Goal: Task Accomplishment & Management: Complete application form

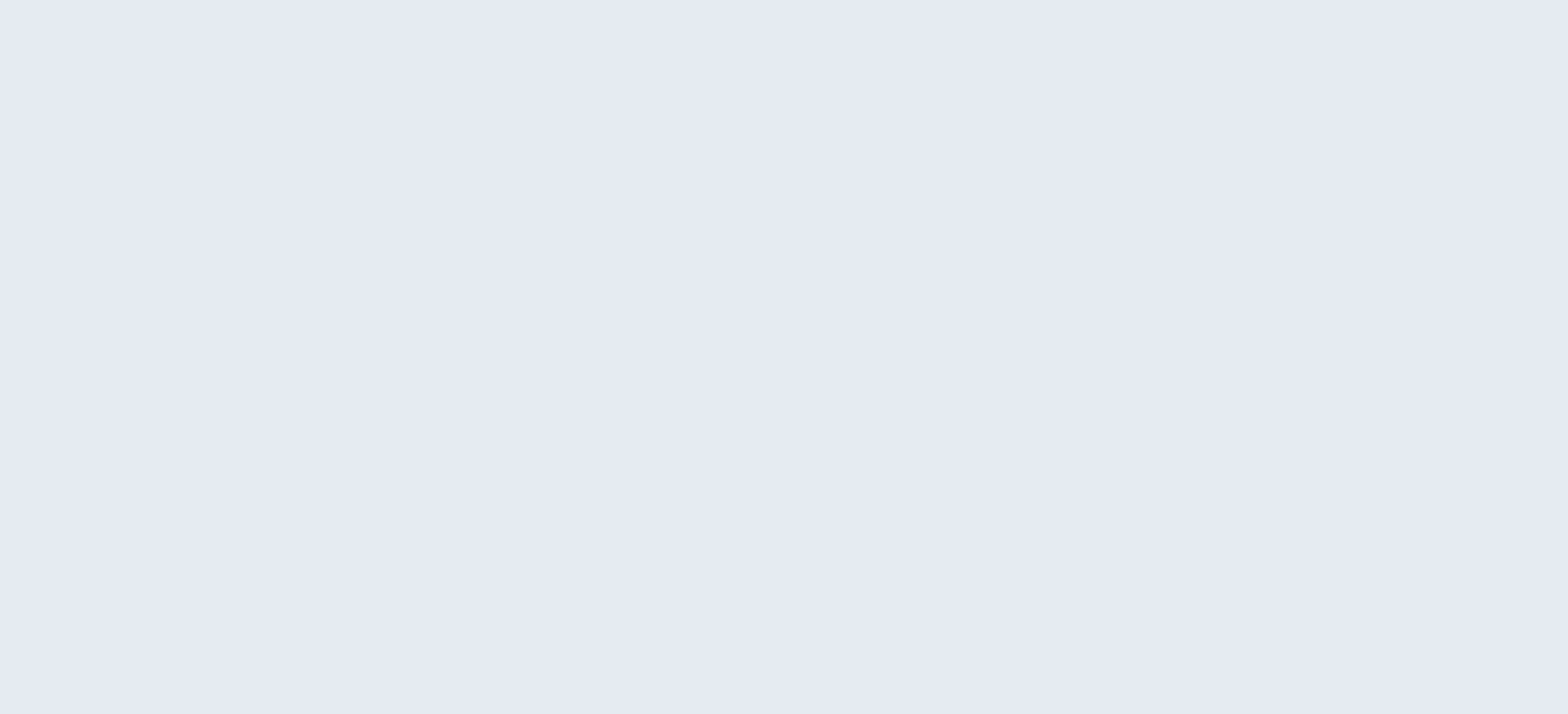
select select "US"
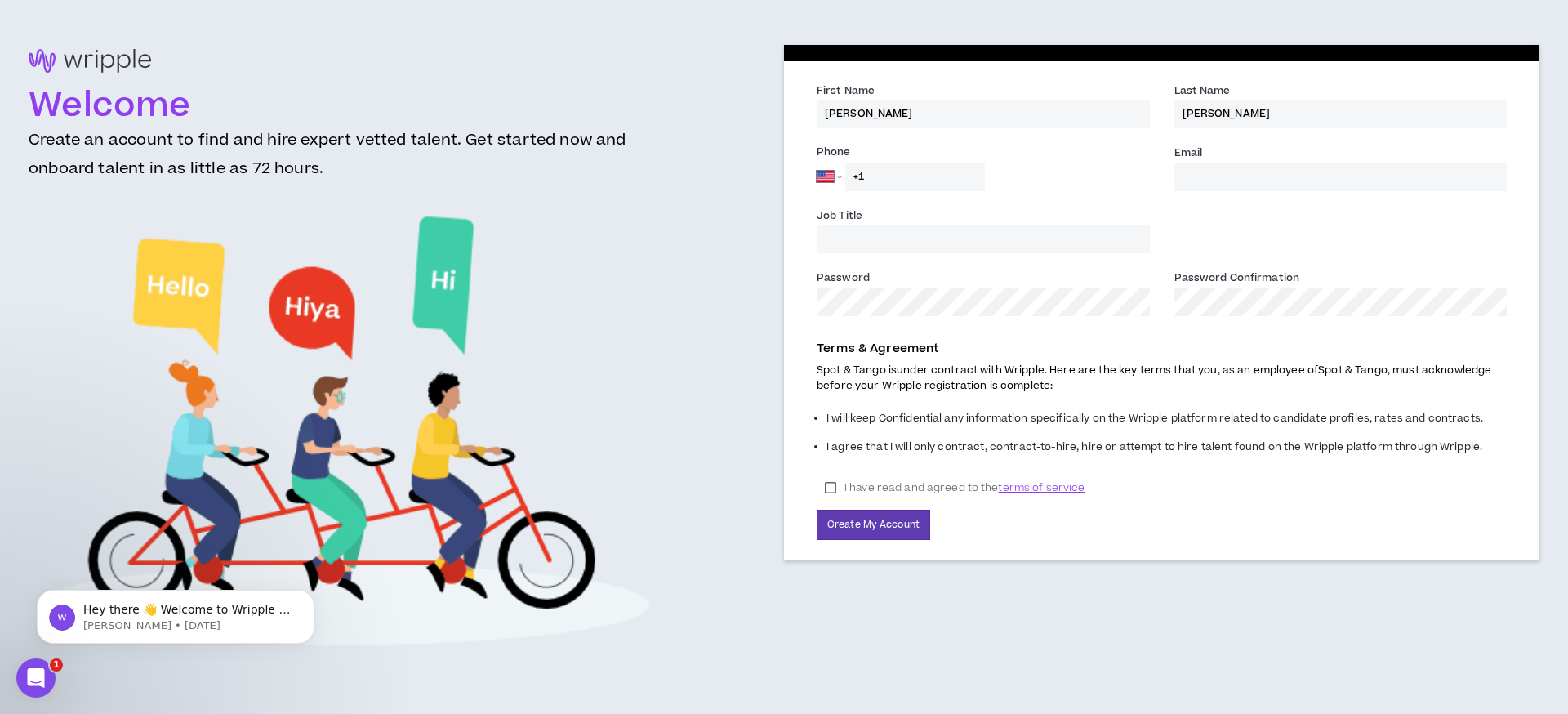
click at [1223, 191] on div "Email *" at bounding box center [1341, 173] width 358 height 59
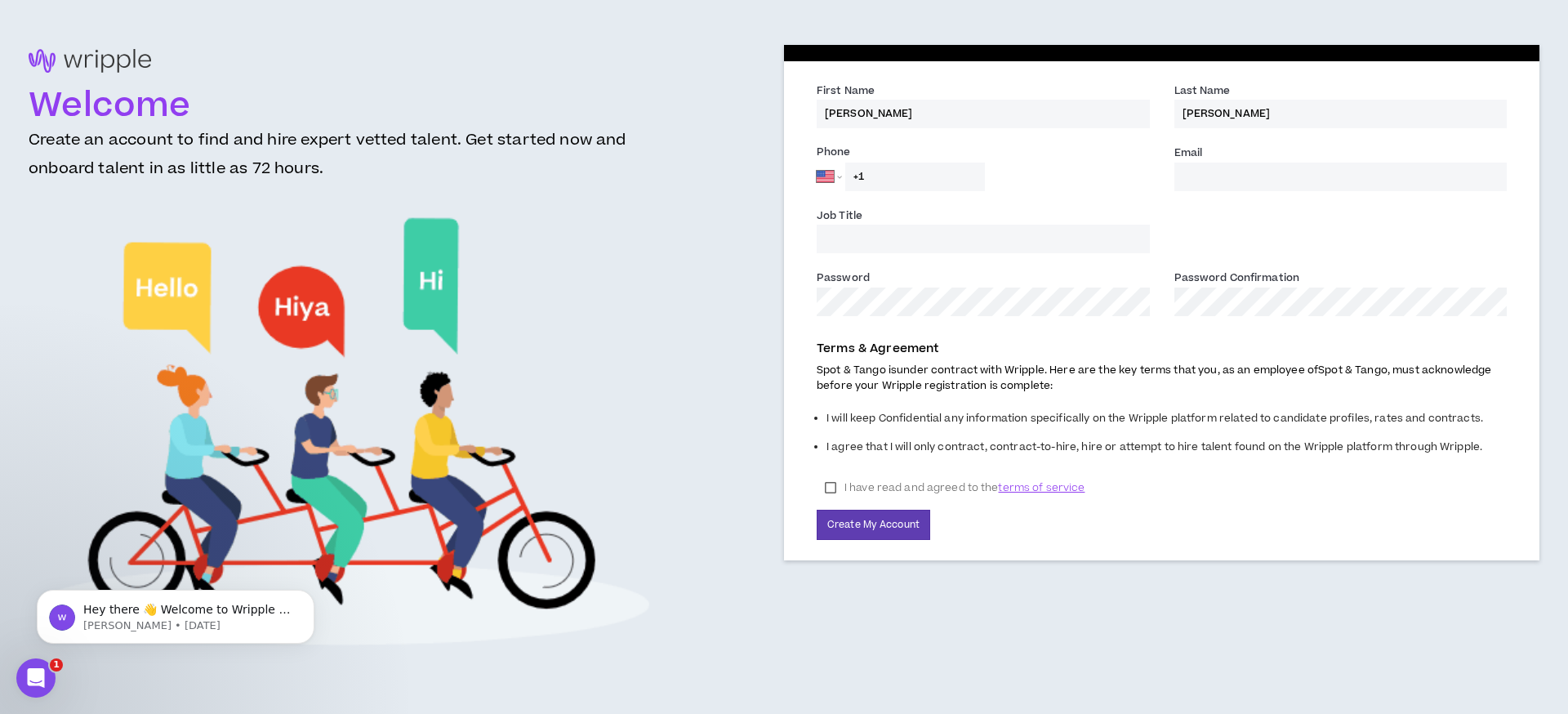
click at [1202, 183] on input "Email *" at bounding box center [1341, 177] width 333 height 29
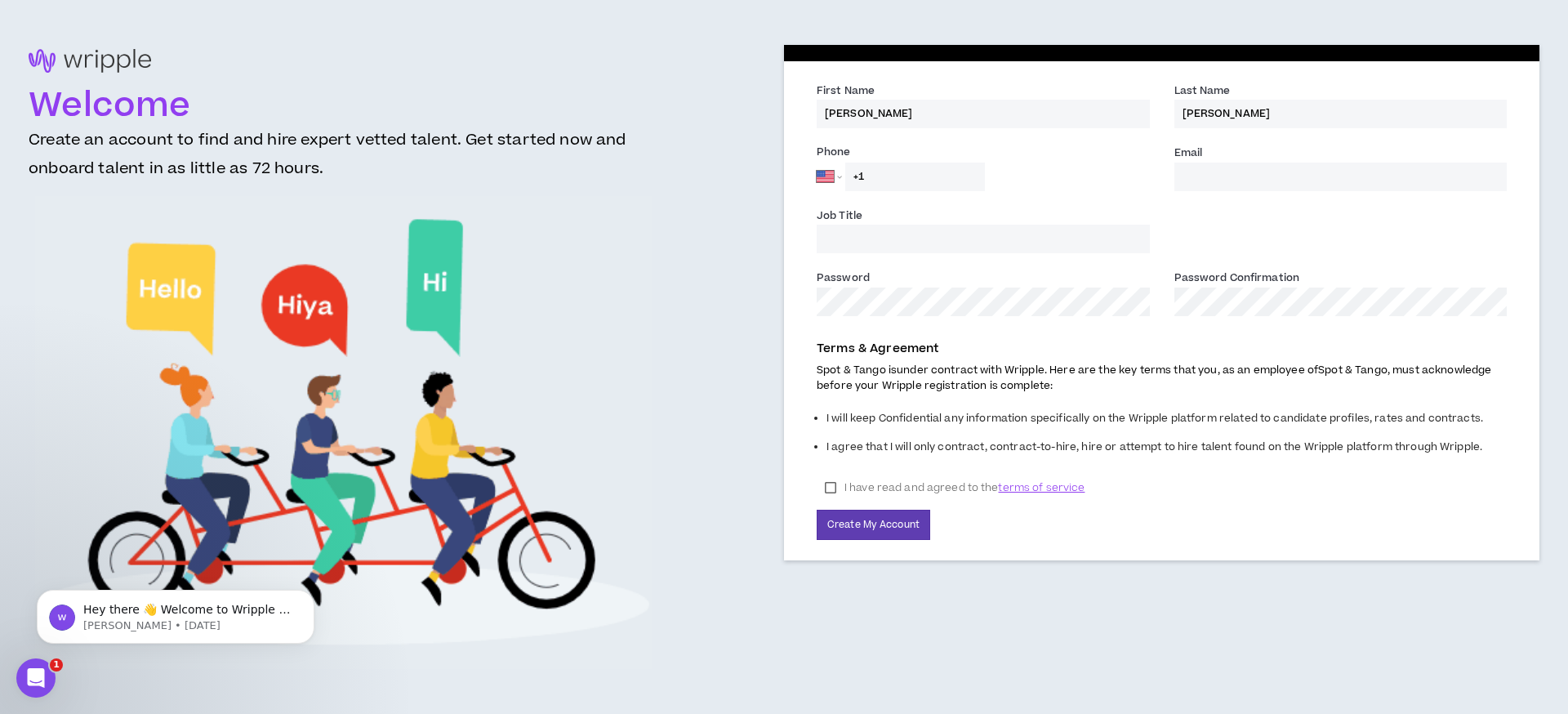
type input "[PERSON_NAME][EMAIL_ADDRESS][DOMAIN_NAME]"
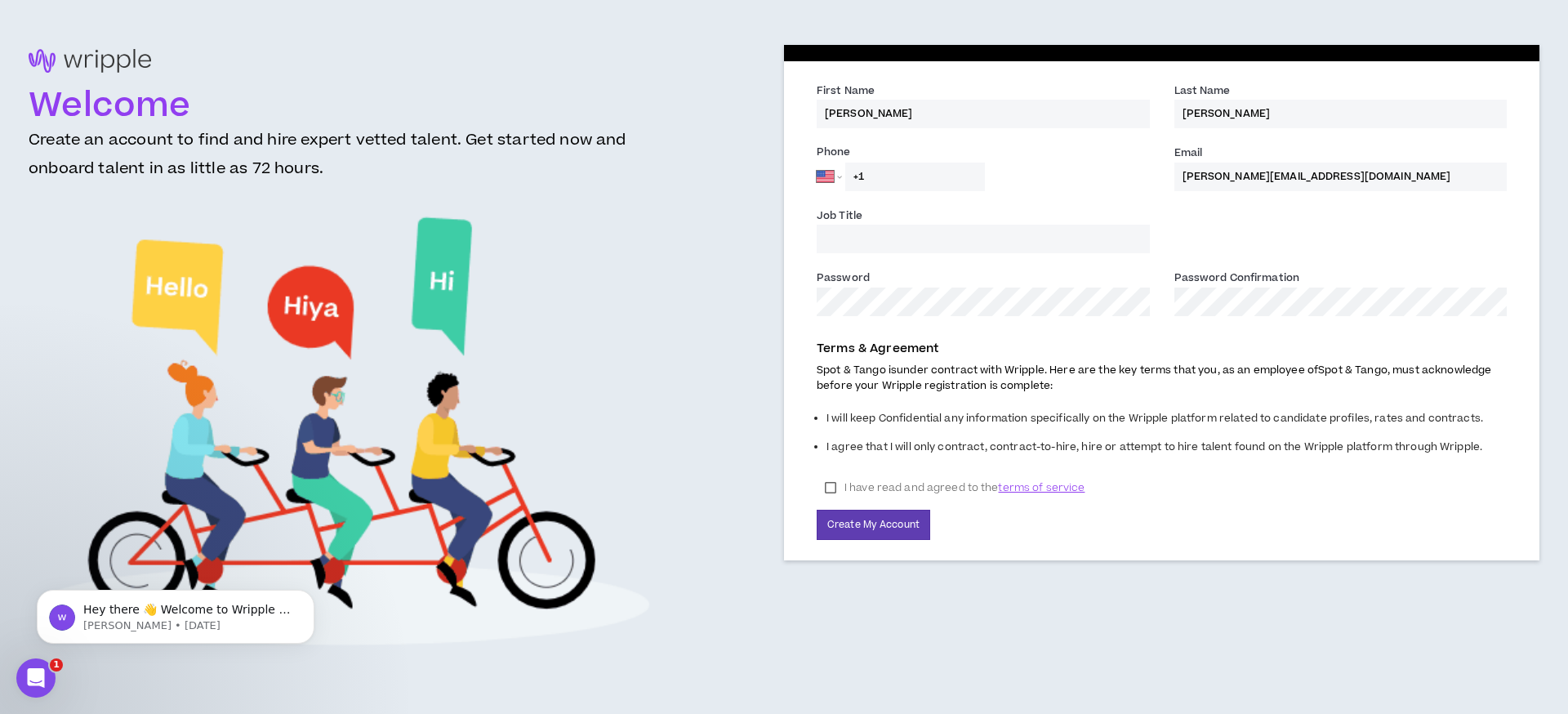
click at [949, 230] on input "Job Title" at bounding box center [983, 238] width 333 height 29
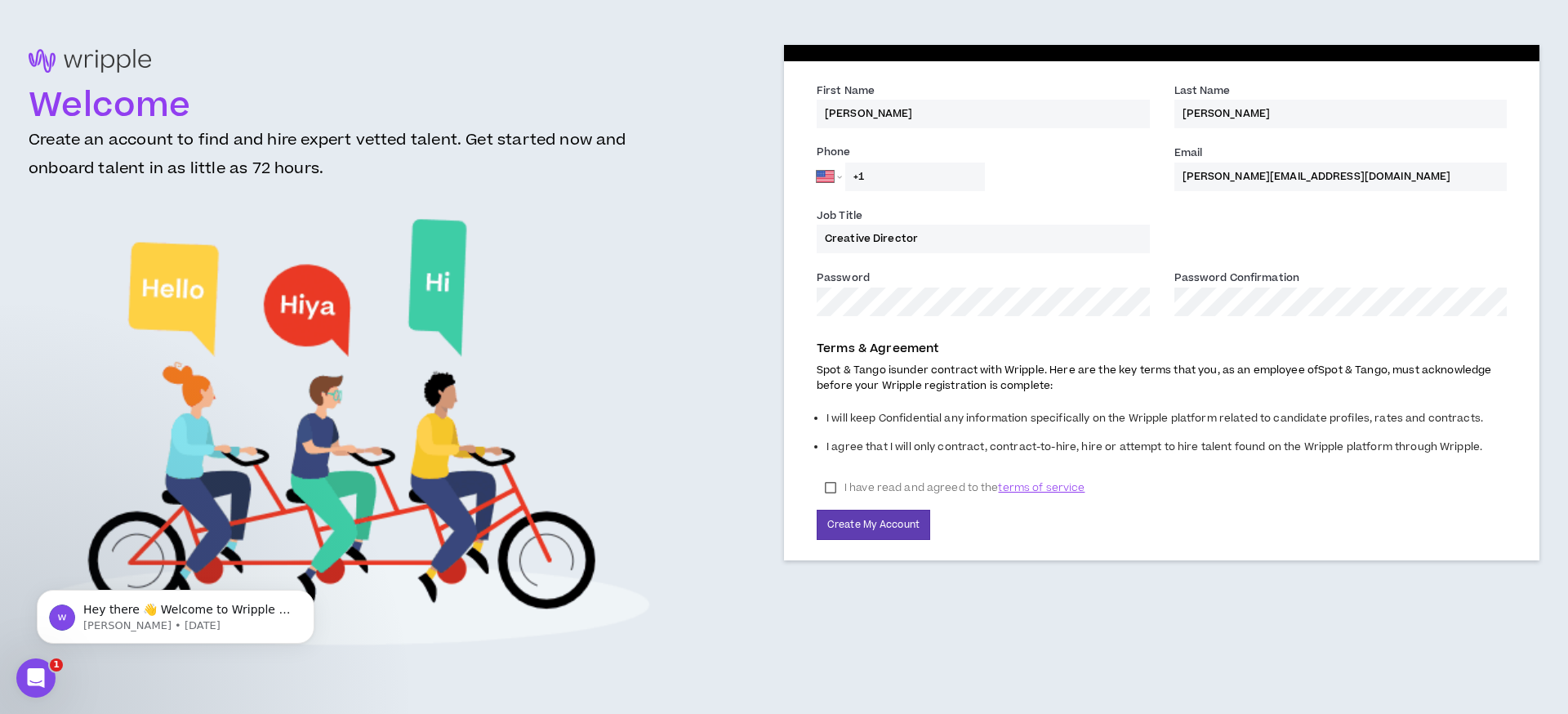
type input "Creative Director"
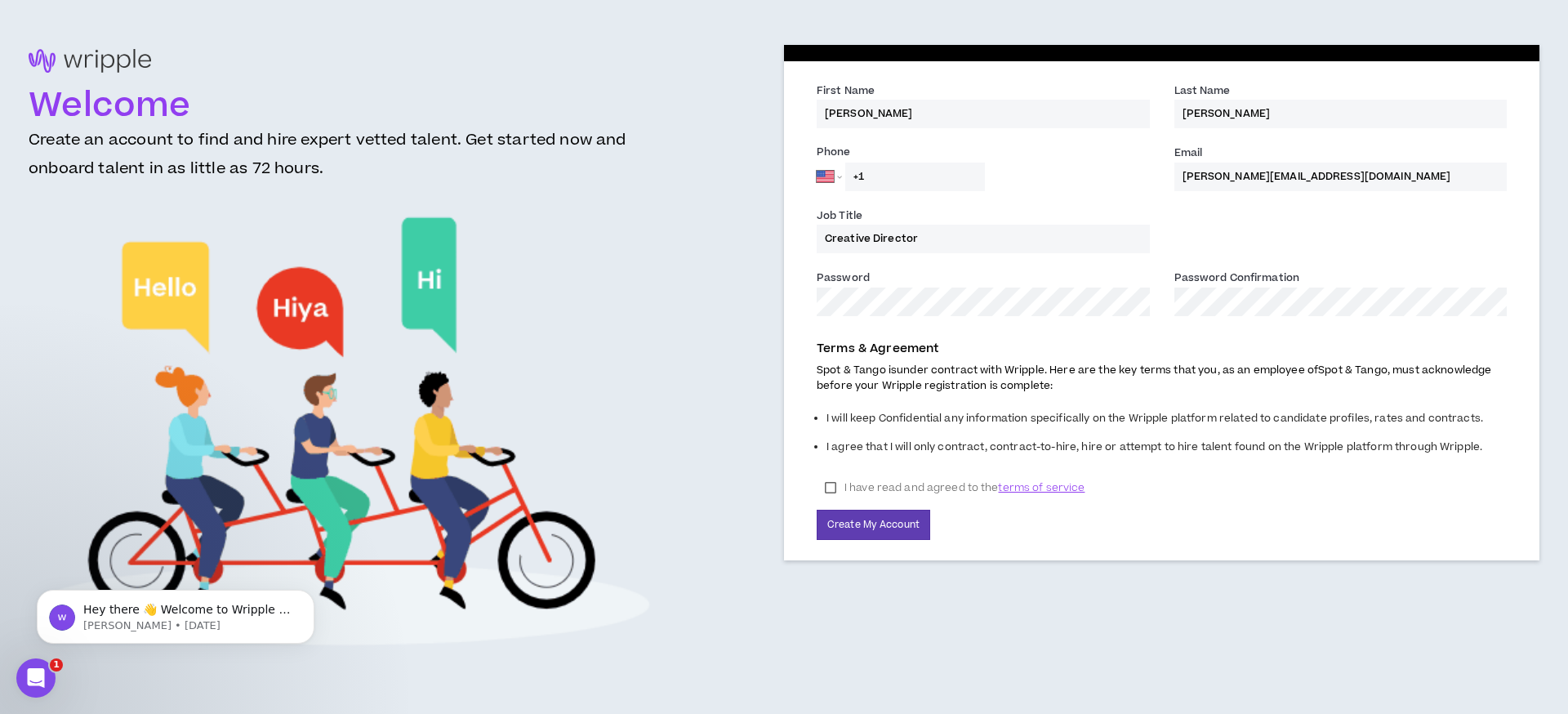
click at [823, 484] on label "I have read and agreed to the terms of service" at bounding box center [954, 487] width 276 height 25
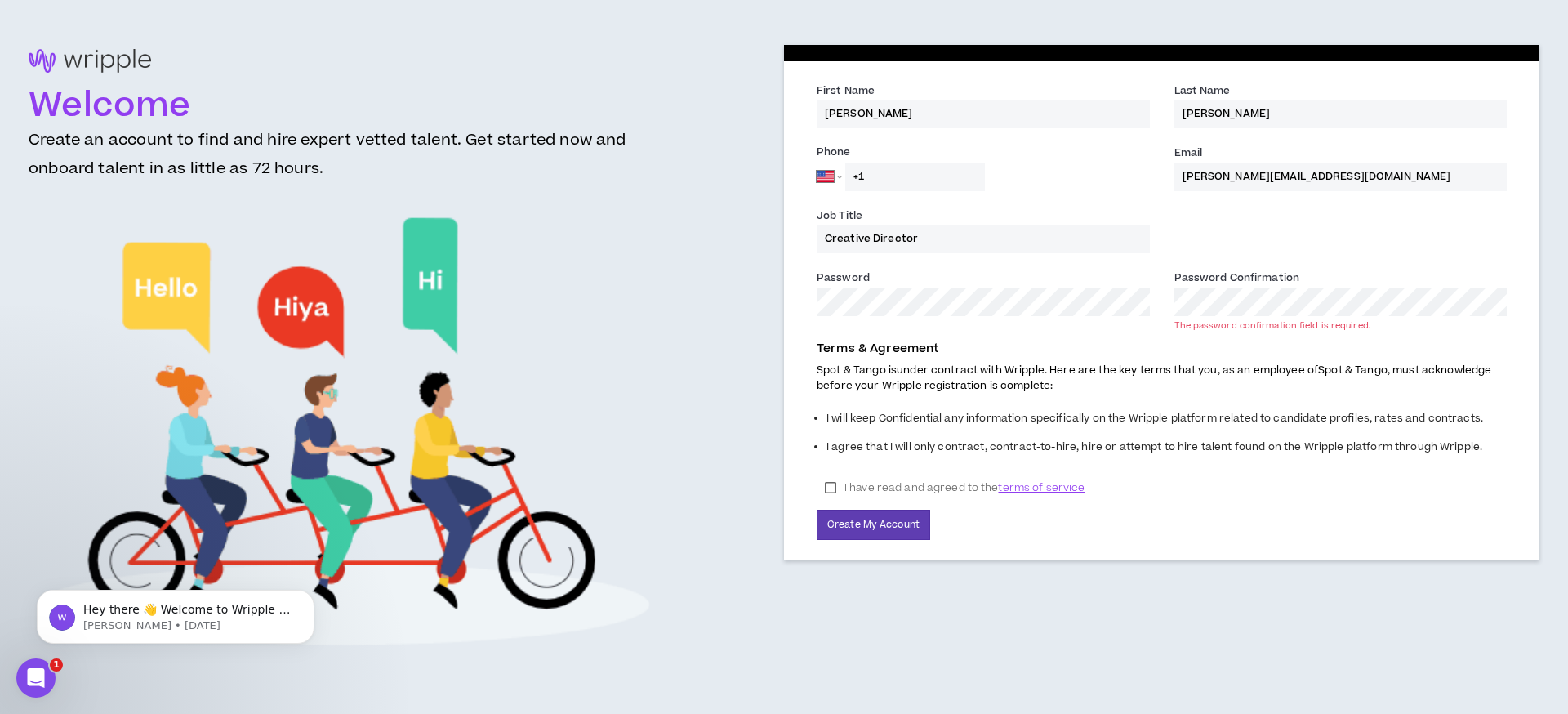
click at [1058, 374] on p "Spot & Tango is under contract with Wripple. Here are the key terms that you, a…" at bounding box center [1162, 377] width 691 height 31
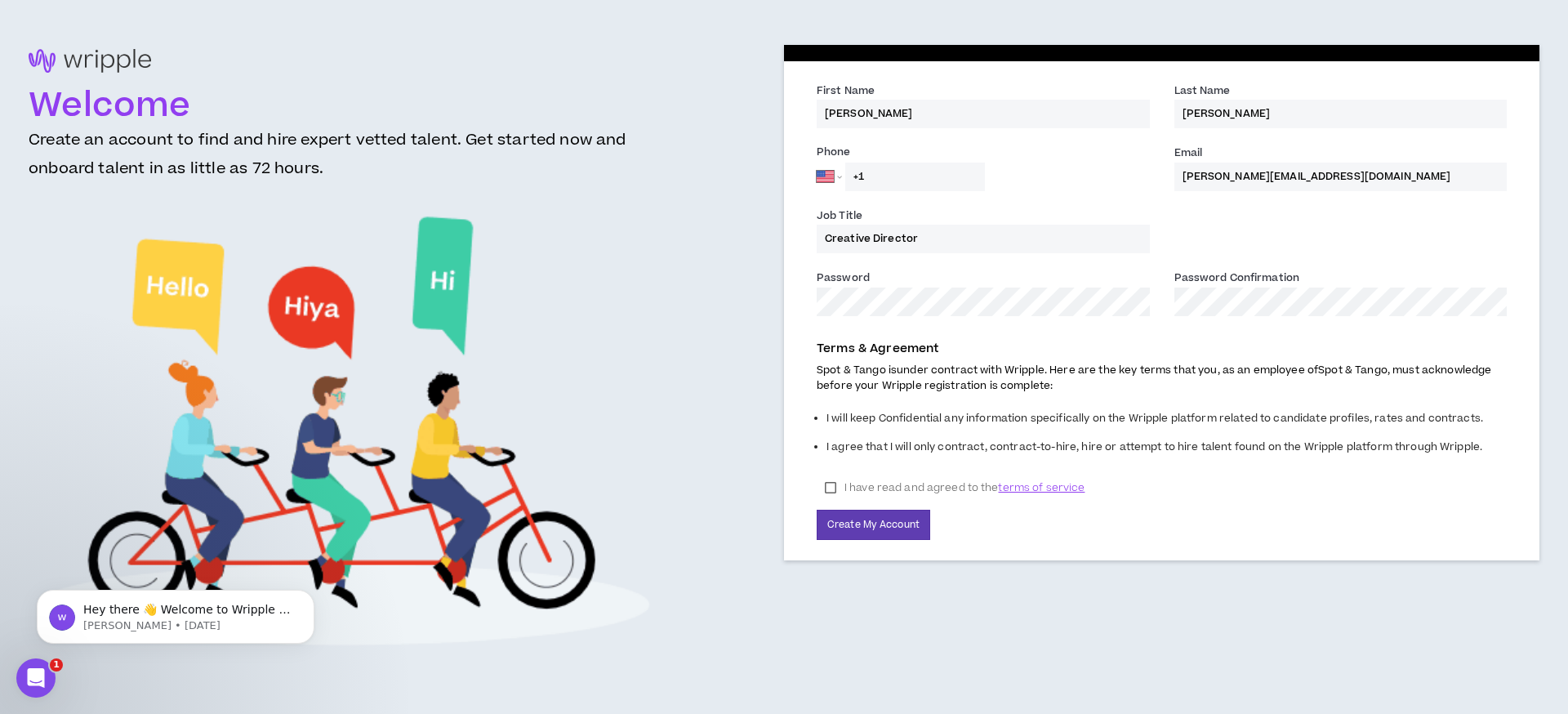
click at [885, 167] on input "+1" at bounding box center [915, 177] width 139 height 29
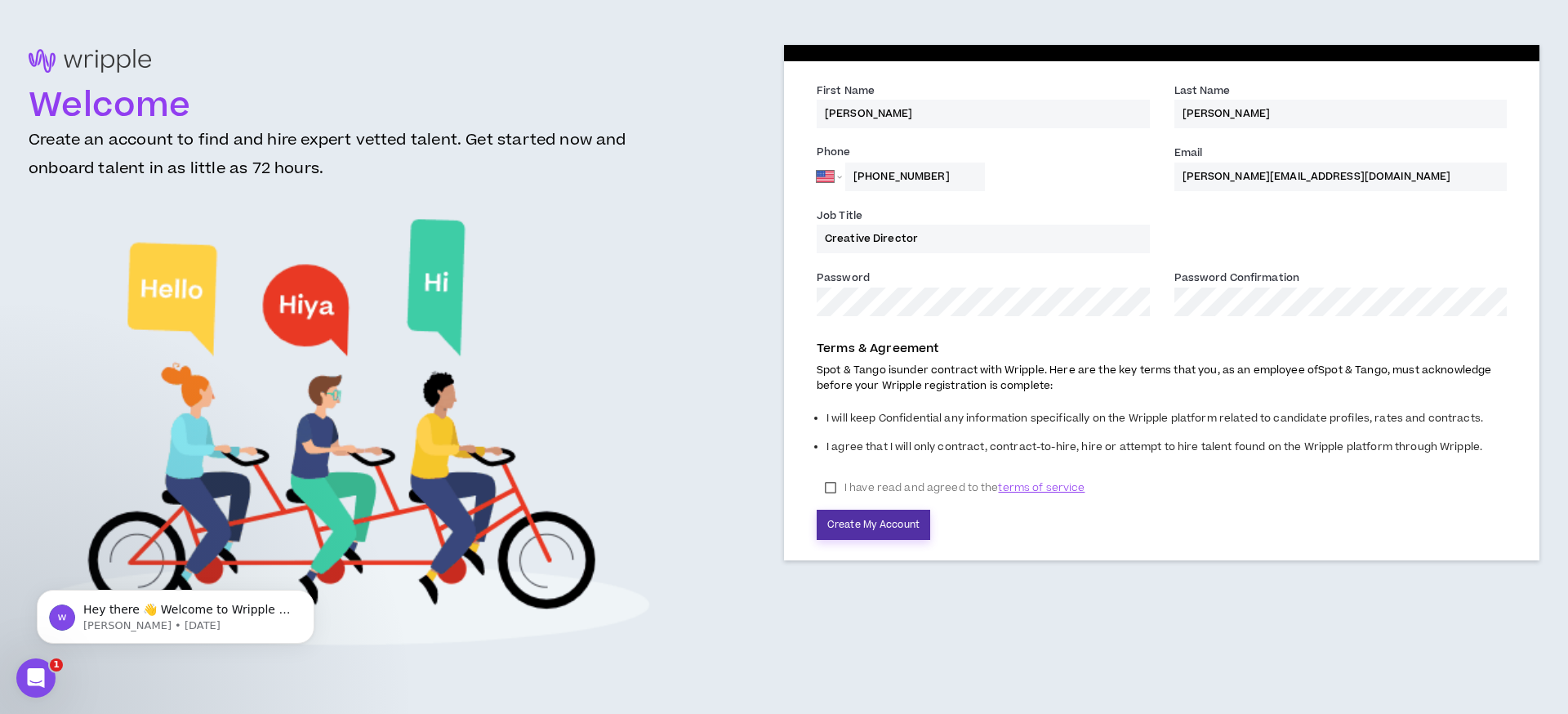
type input "[PHONE_NUMBER]"
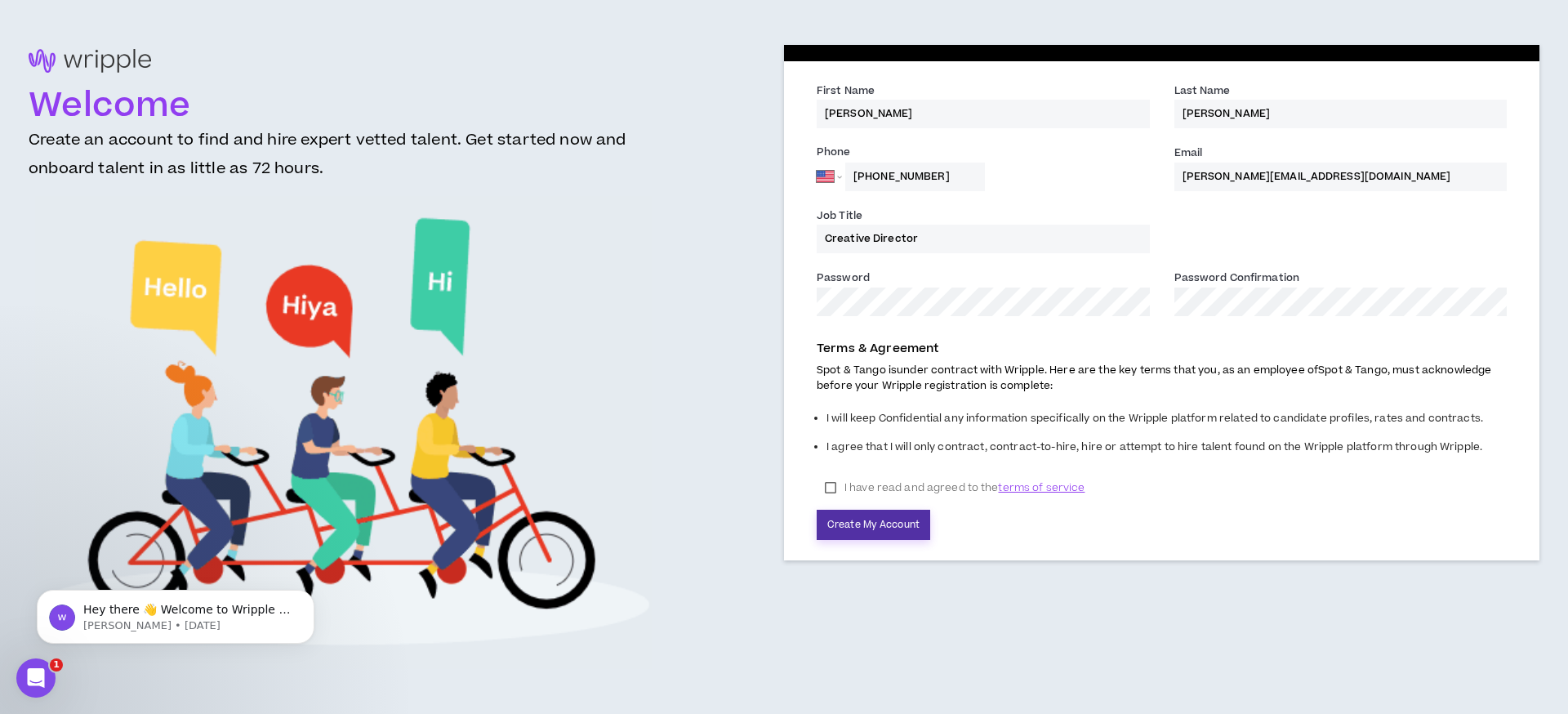
click at [871, 520] on button "Create My Account" at bounding box center [873, 524] width 114 height 31
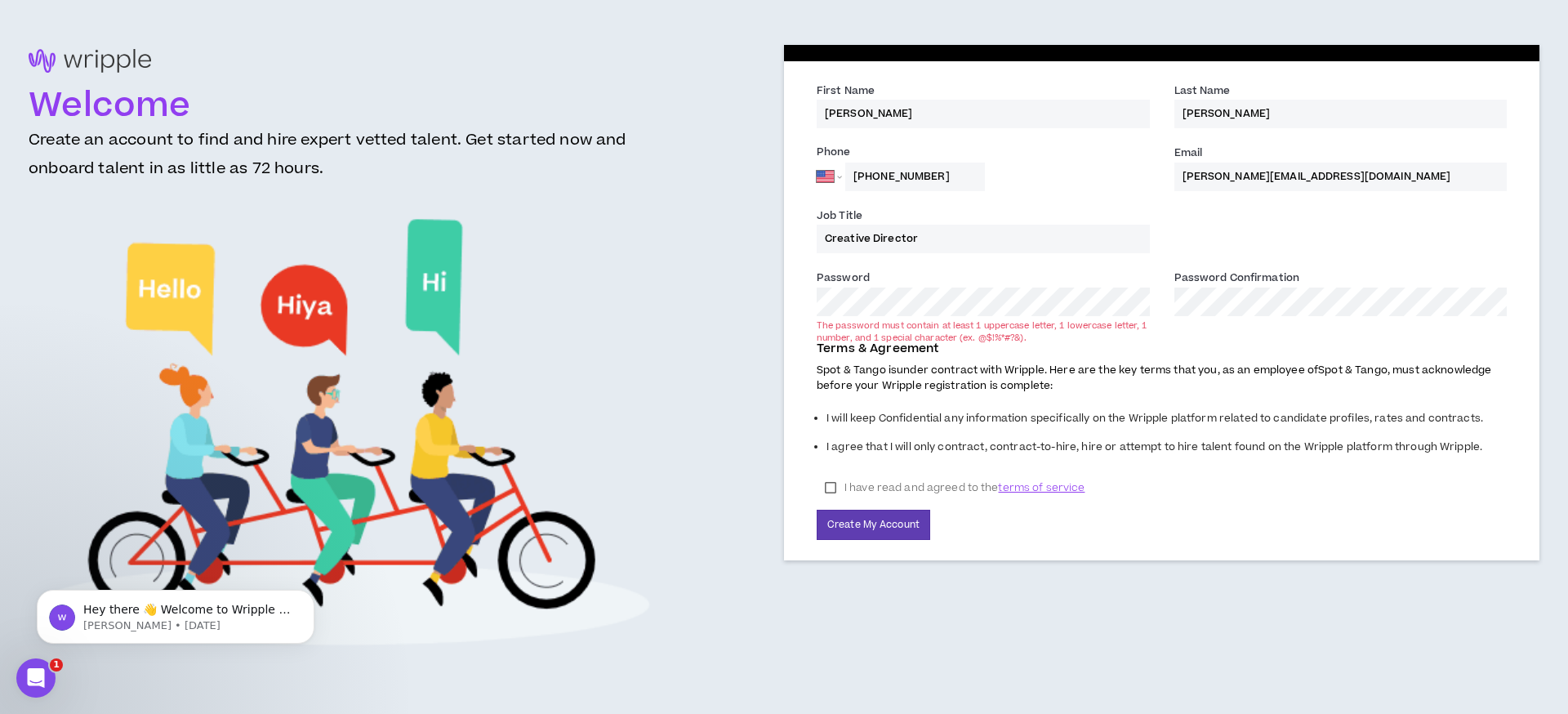
click at [867, 359] on div "Terms & Agreement Spot & Tango is under contract with Wripple. Here are the key…" at bounding box center [1161, 436] width 714 height 208
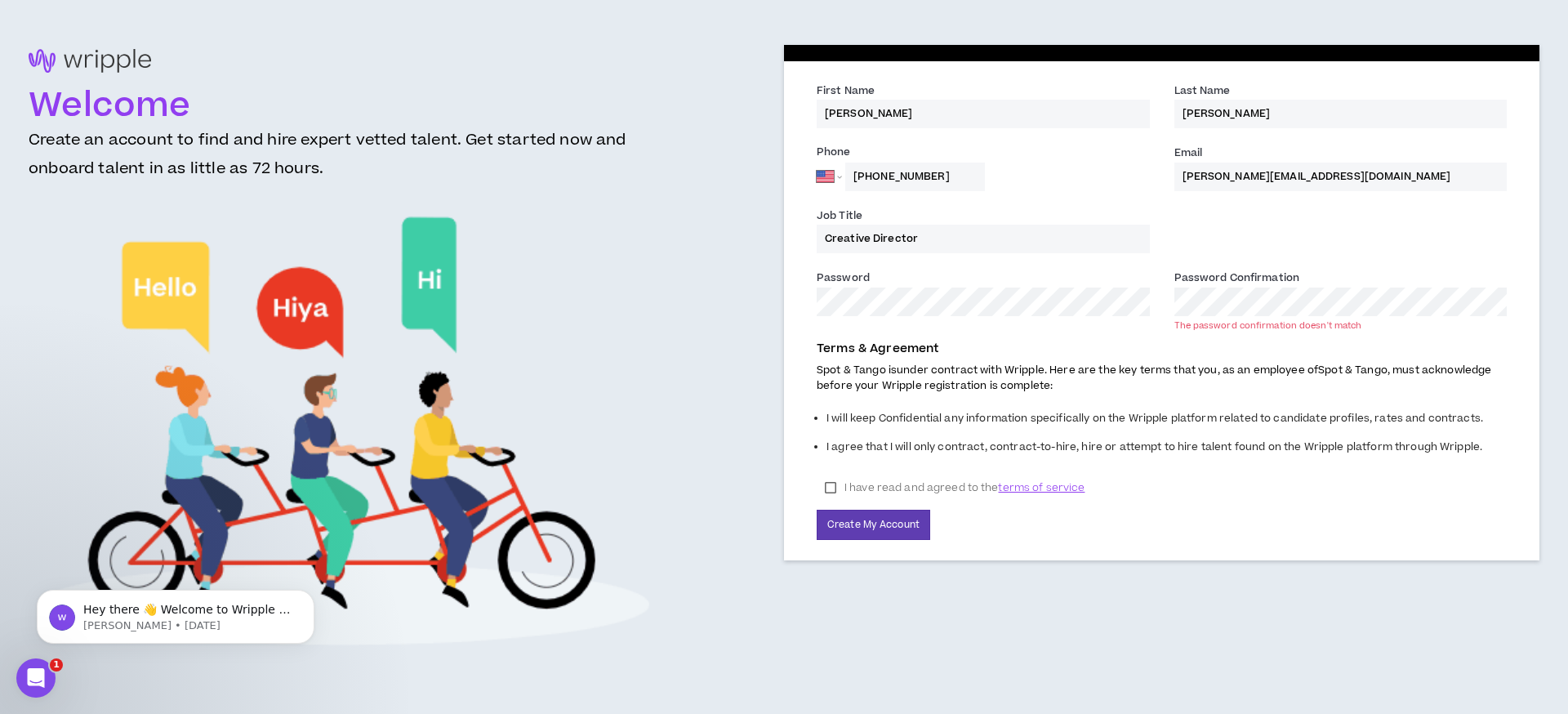
click at [950, 394] on ul "I will keep Confidential any information specifically on the Wripple platform r…" at bounding box center [1162, 427] width 691 height 68
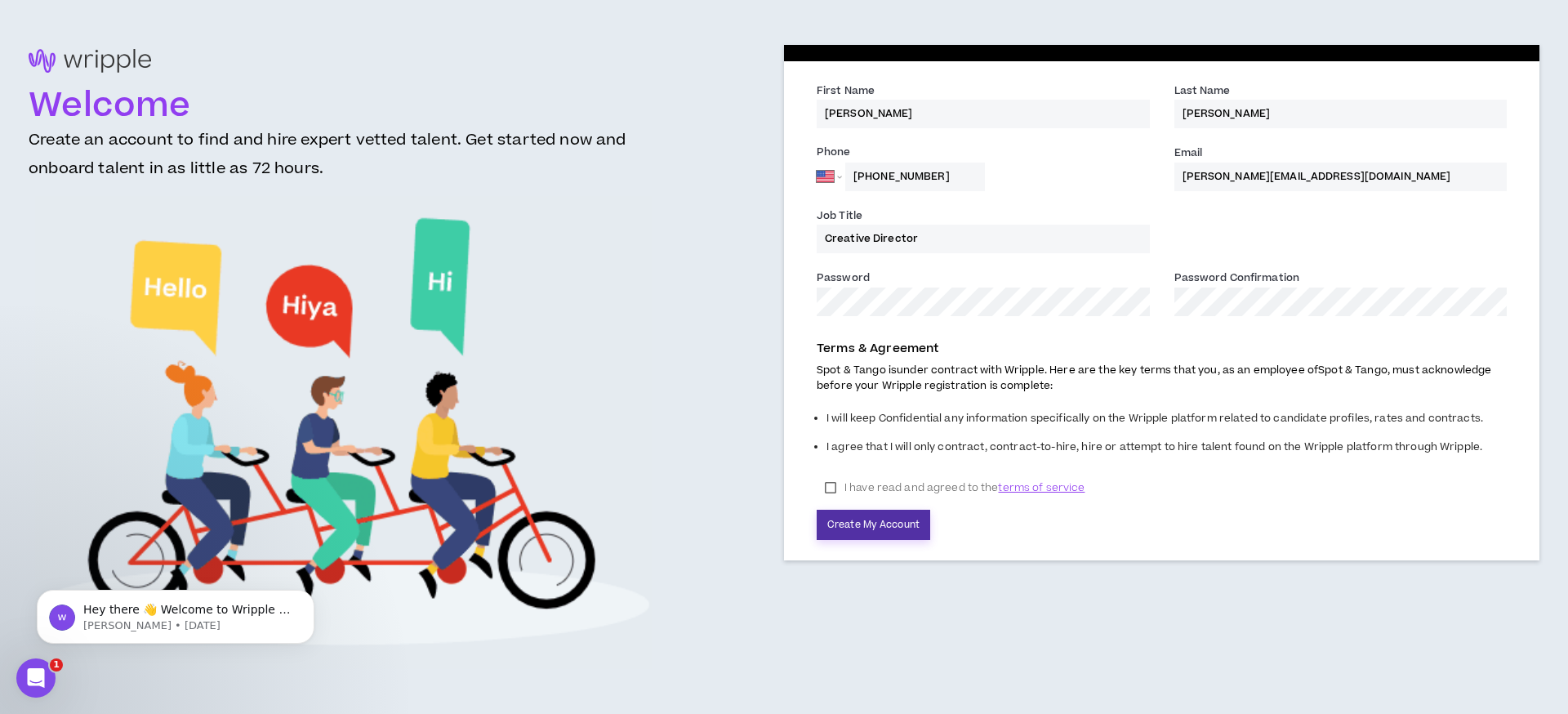
click at [870, 524] on button "Create My Account" at bounding box center [873, 524] width 114 height 31
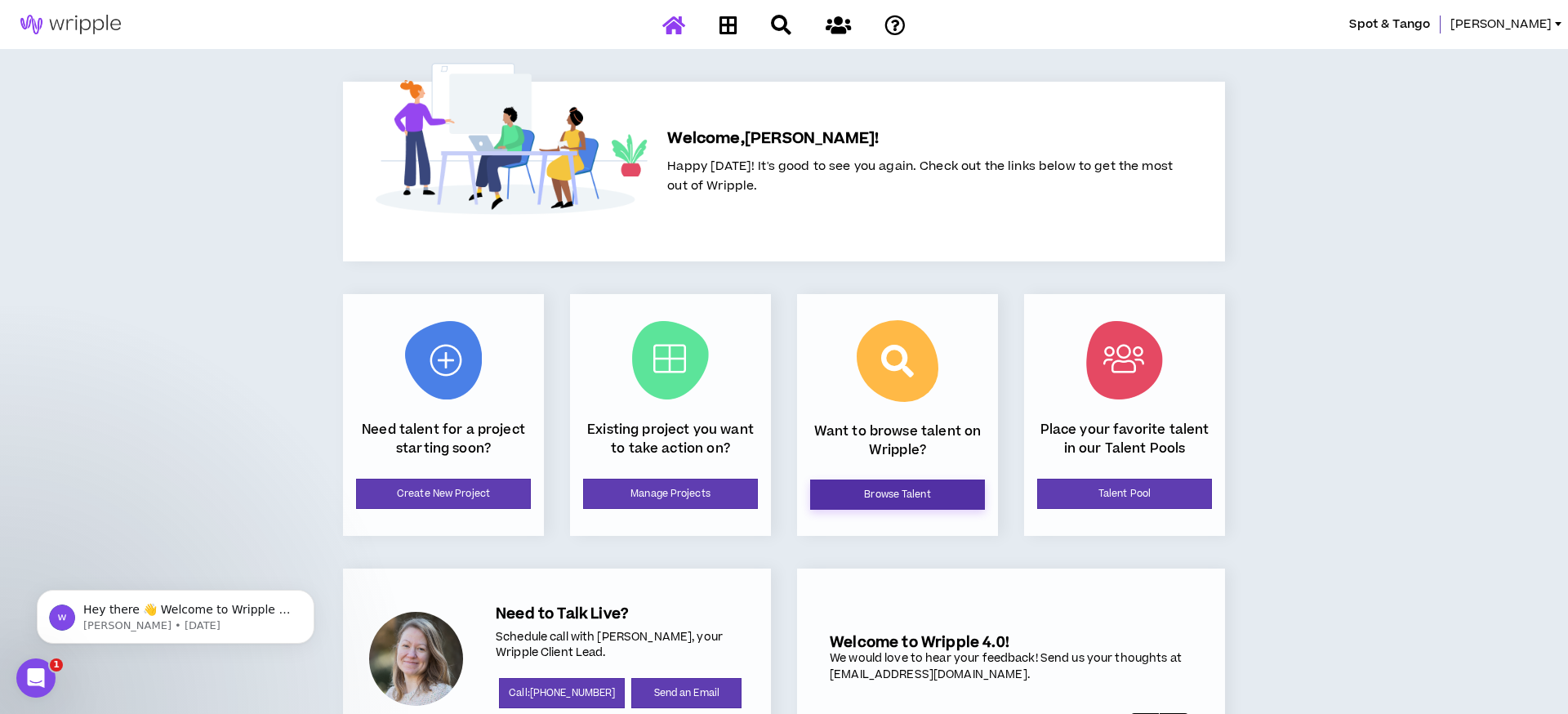
click at [870, 499] on link "Browse Talent" at bounding box center [897, 494] width 175 height 31
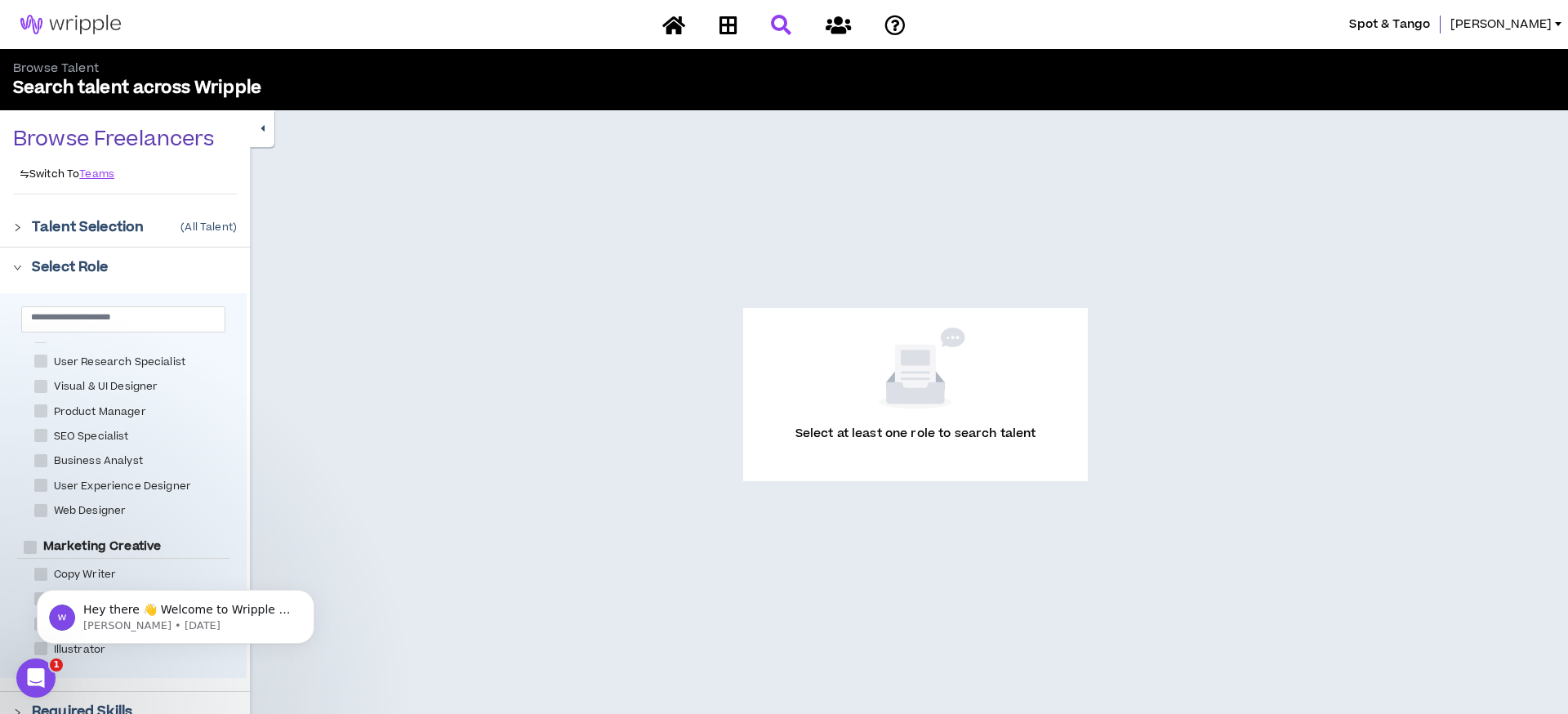
scroll to position [43, 0]
click at [90, 321] on input "text" at bounding box center [117, 316] width 172 height 12
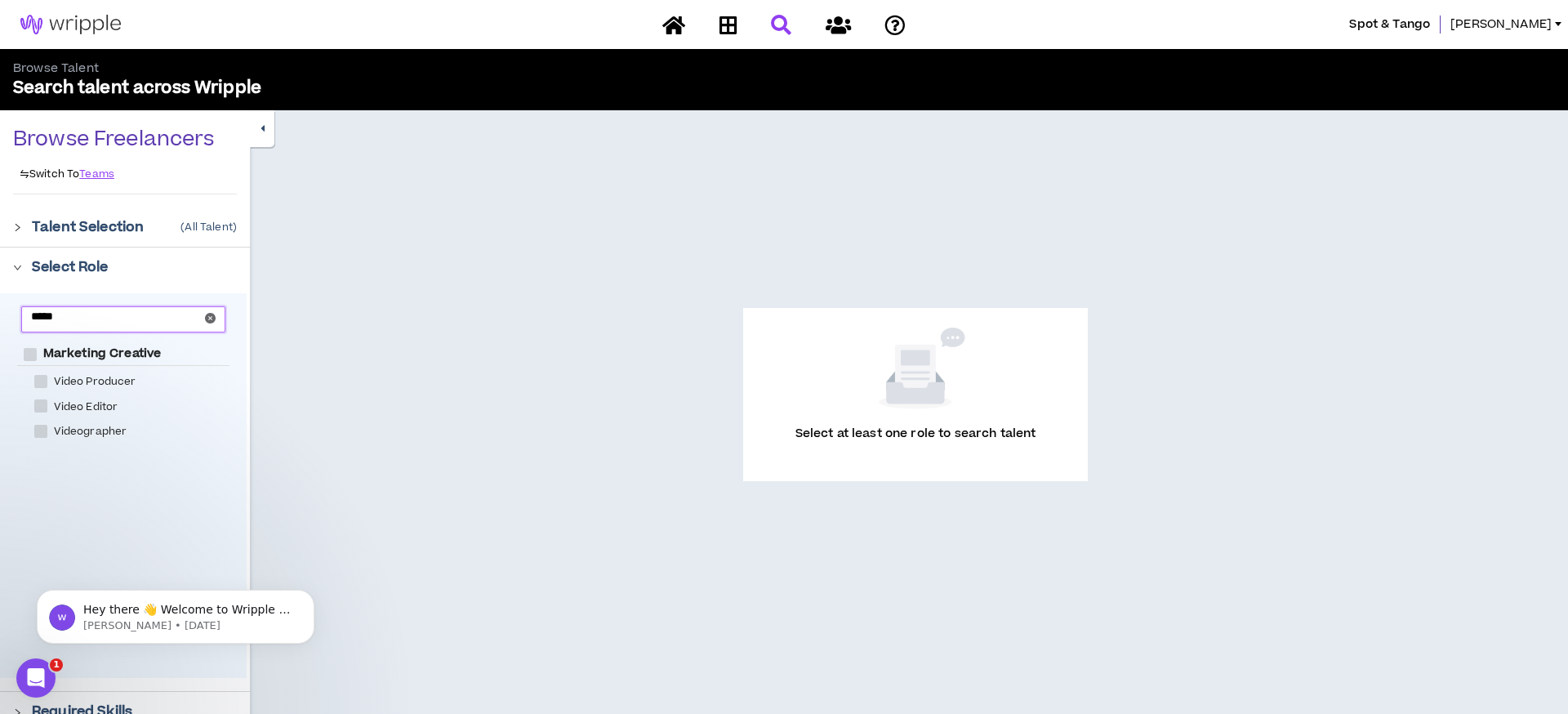
type input "*****"
click at [37, 408] on span at bounding box center [41, 405] width 13 height 13
checkbox Editor "****"
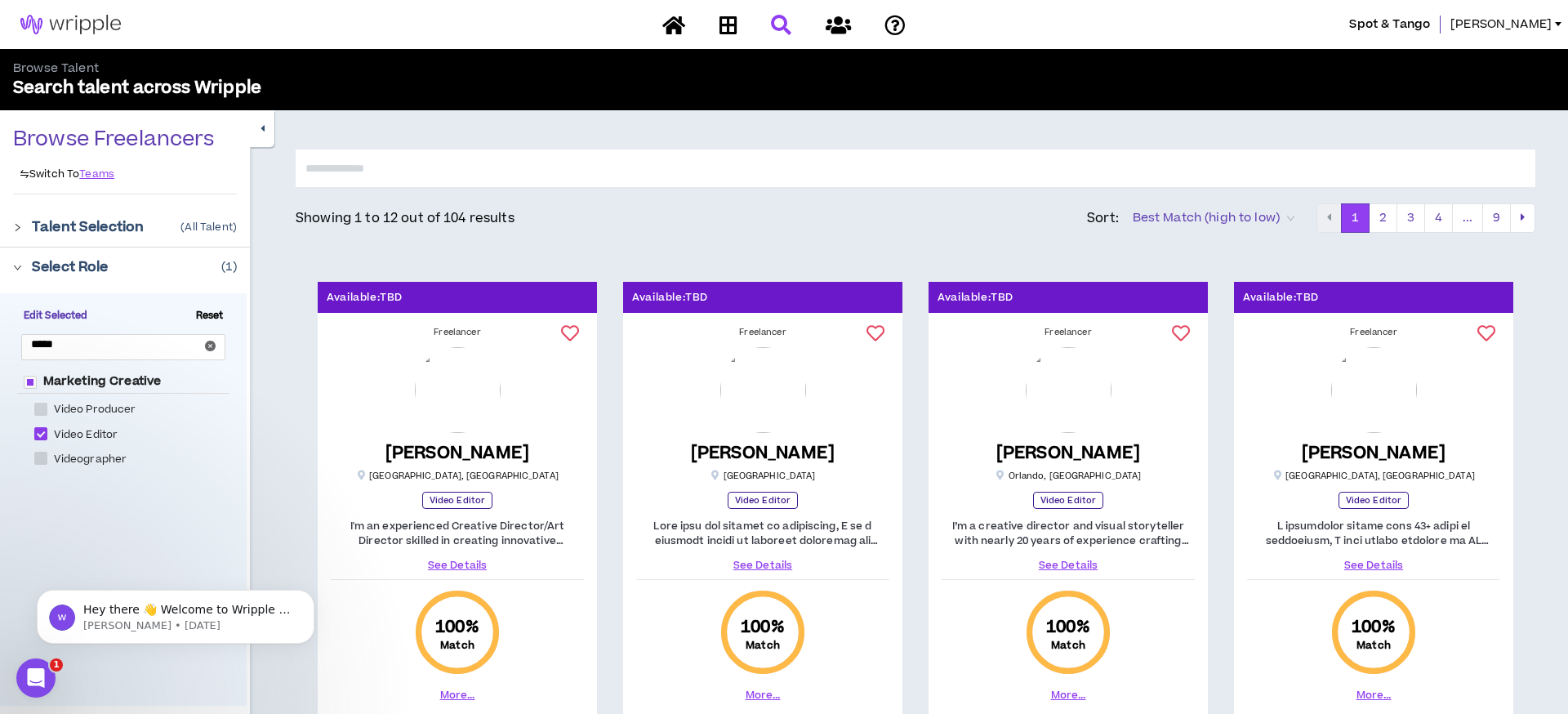
click at [73, 226] on p "Talent Selection" at bounding box center [87, 227] width 112 height 20
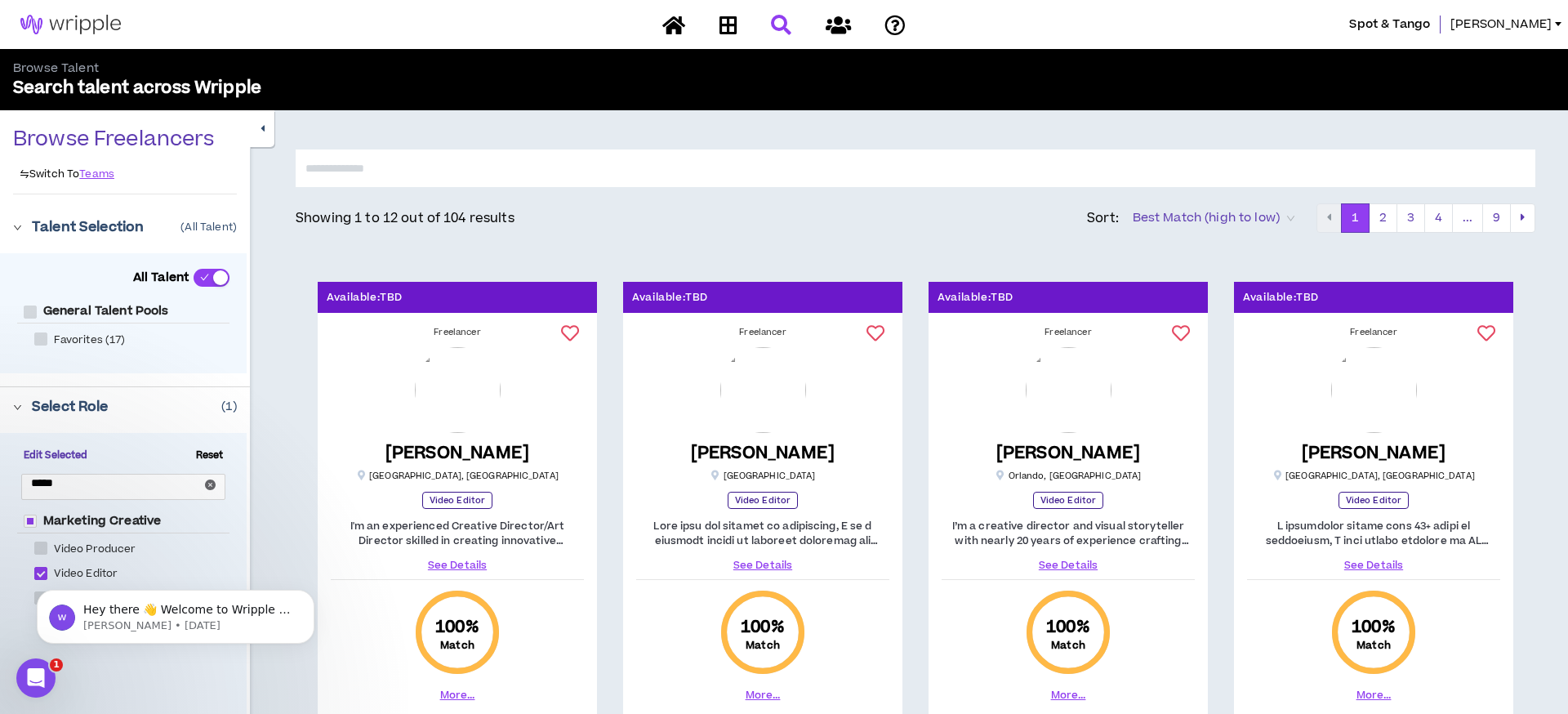
click at [73, 226] on p "Talent Selection" at bounding box center [87, 227] width 112 height 20
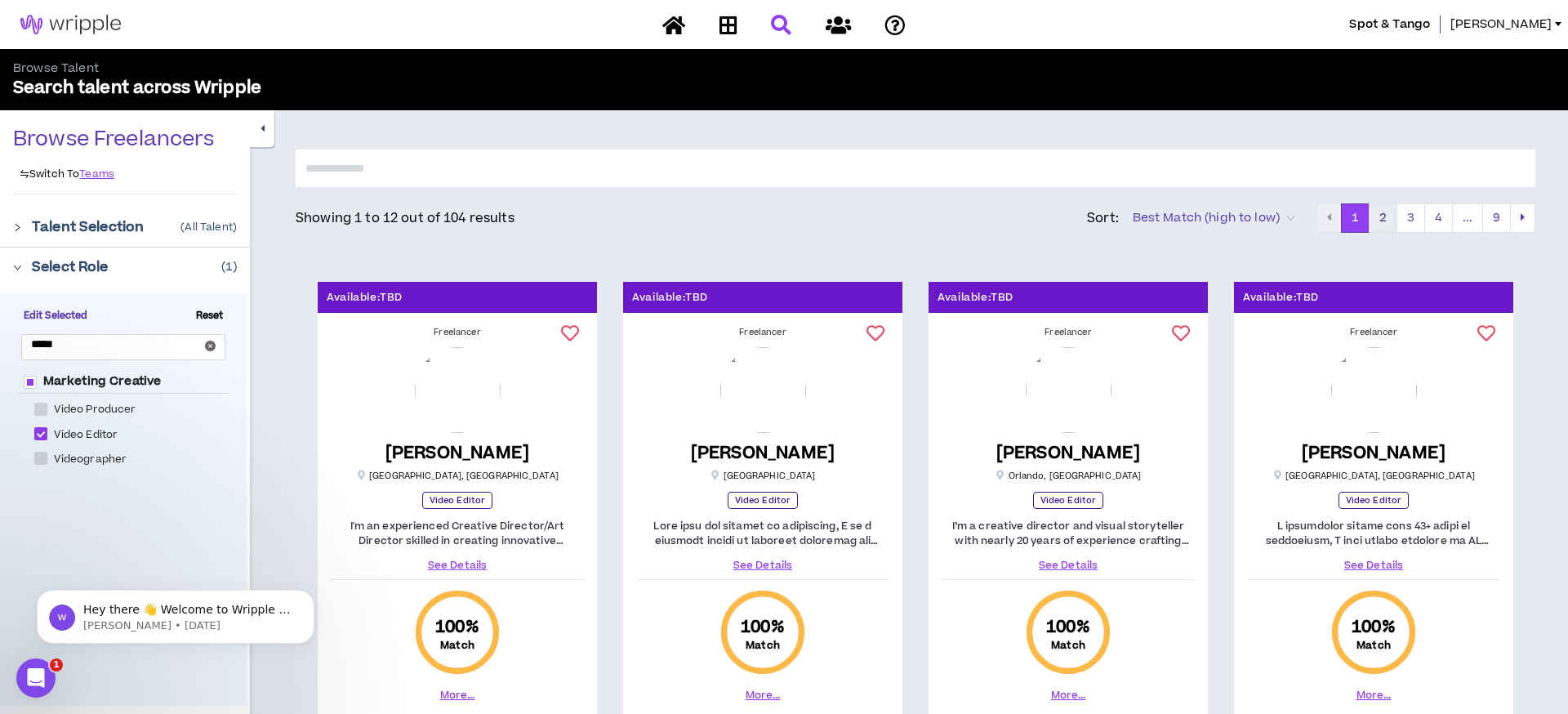
click at [1388, 225] on button "2" at bounding box center [1383, 218] width 29 height 30
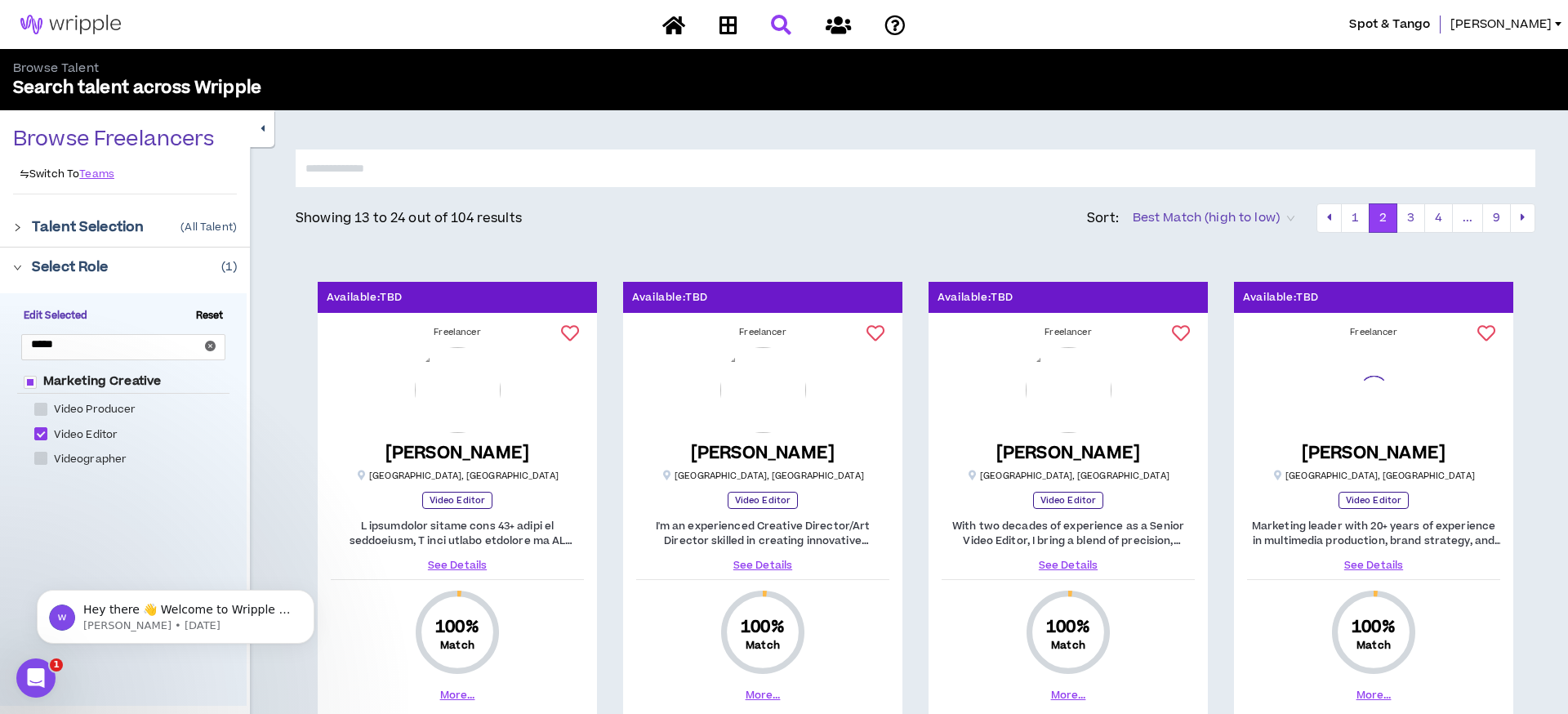
click at [1257, 214] on span "Best Match (high to low)" at bounding box center [1214, 217] width 162 height 25
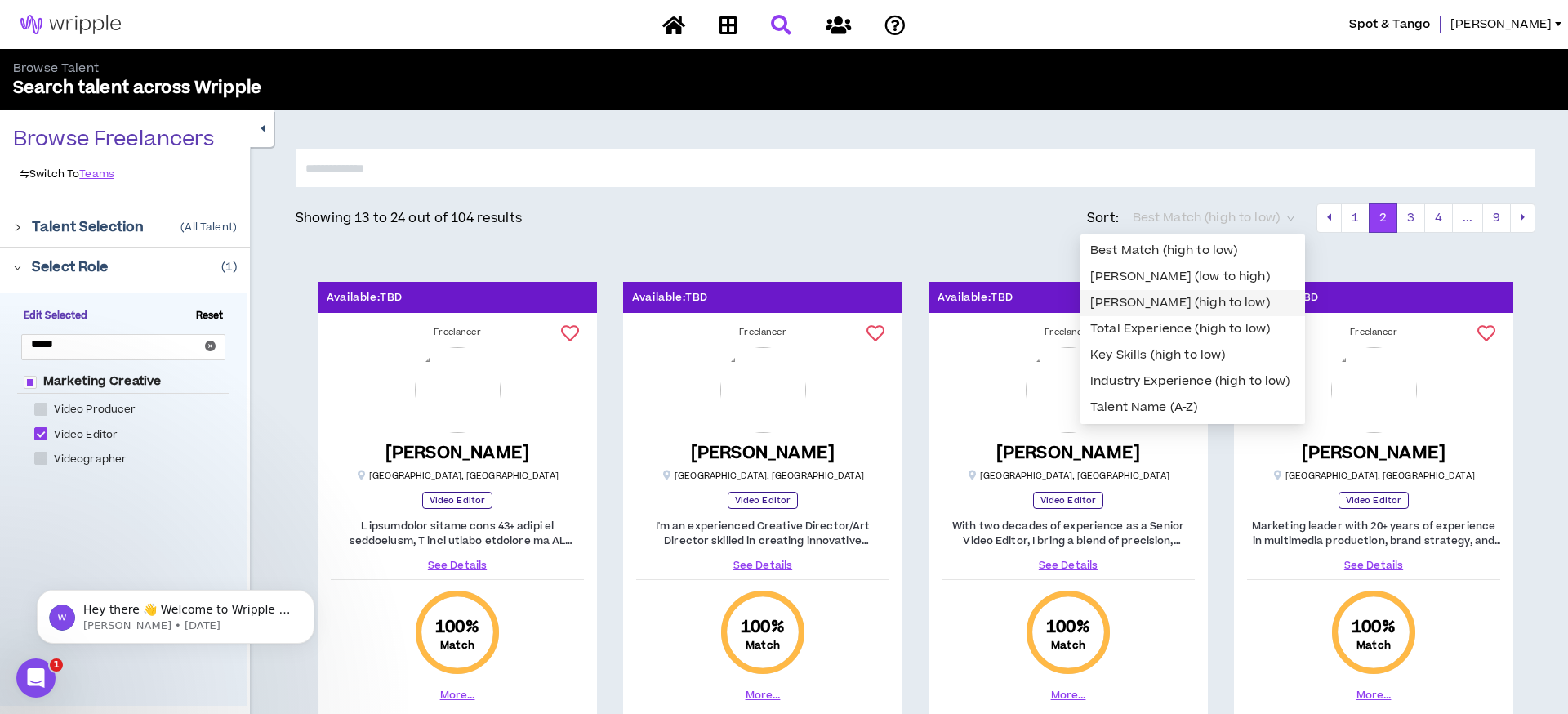
click at [1180, 304] on div "[PERSON_NAME] (high to low)" at bounding box center [1194, 303] width 206 height 18
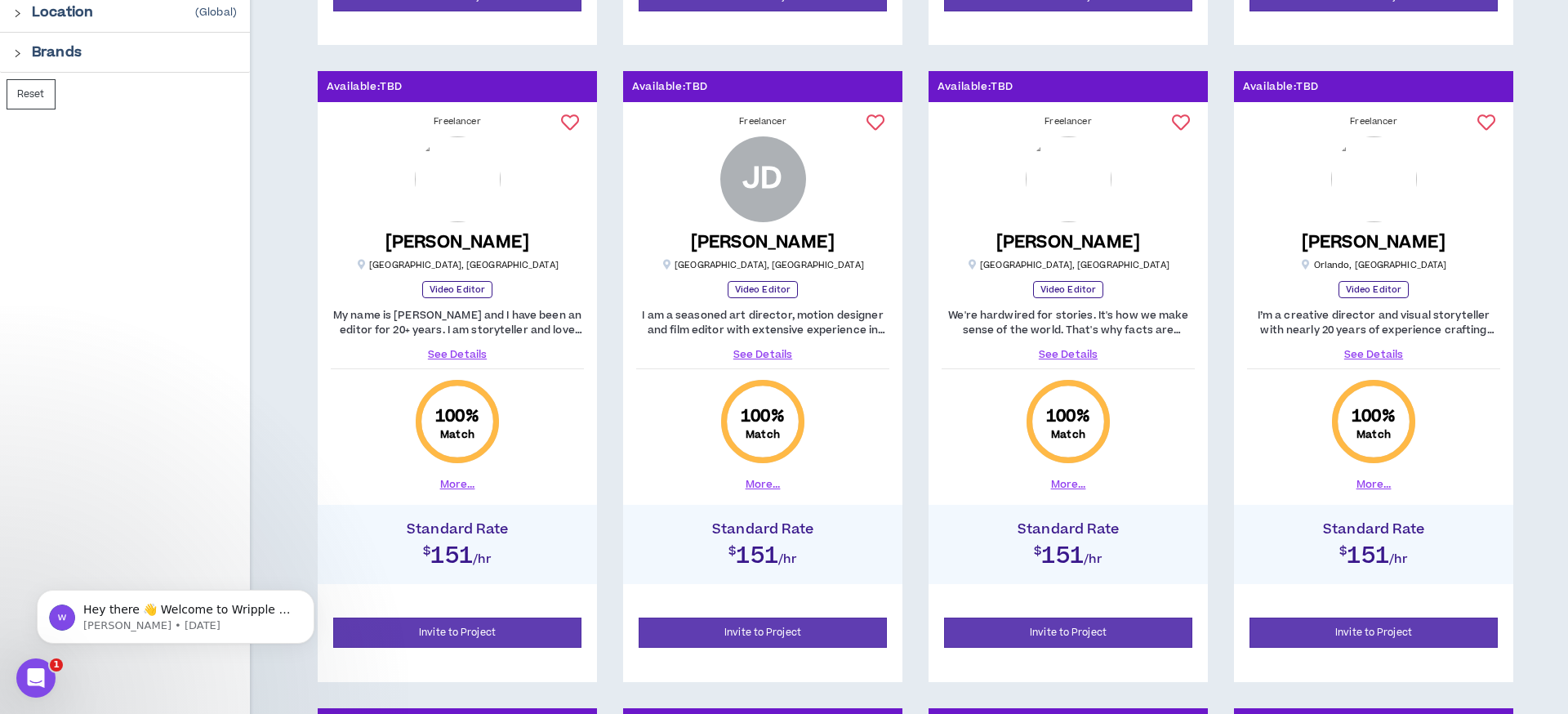
scroll to position [848, 0]
